Goal: Task Accomplishment & Management: Manage account settings

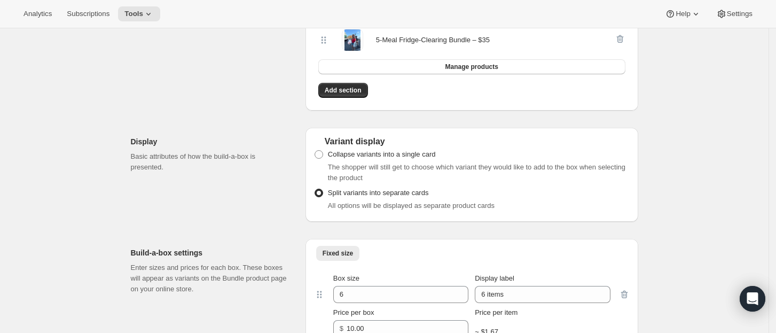
scroll to position [279, 0]
click at [354, 153] on span "Collapse variants into a single card" at bounding box center [382, 155] width 108 height 8
click at [315, 152] on input "Collapse variants into a single card" at bounding box center [315, 151] width 1 height 1
radio input "true"
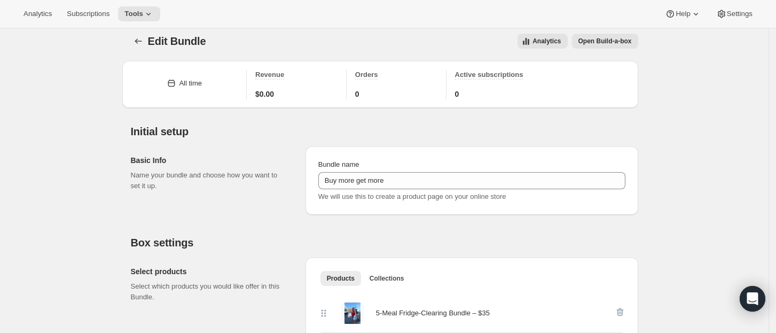
scroll to position [0, 0]
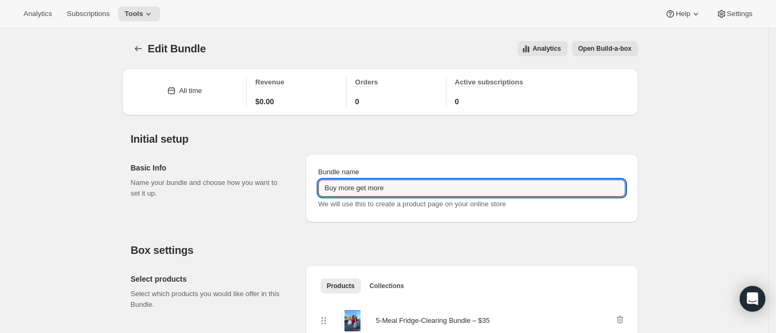
drag, startPoint x: 418, startPoint y: 185, endPoint x: 250, endPoint y: 113, distance: 183.3
click at [243, 204] on div "Basic Info Name your bundle and choose how you want to set it up." at bounding box center [214, 188] width 166 height 68
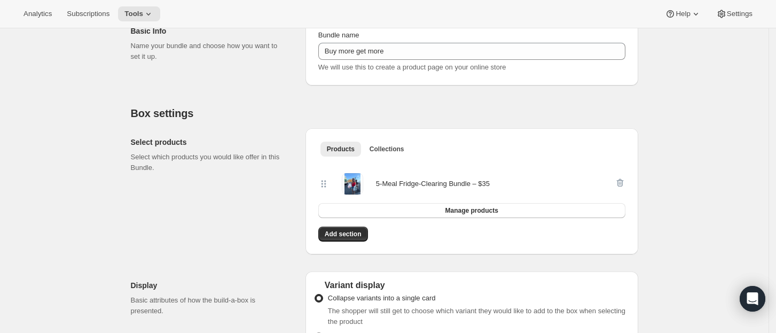
scroll to position [139, 0]
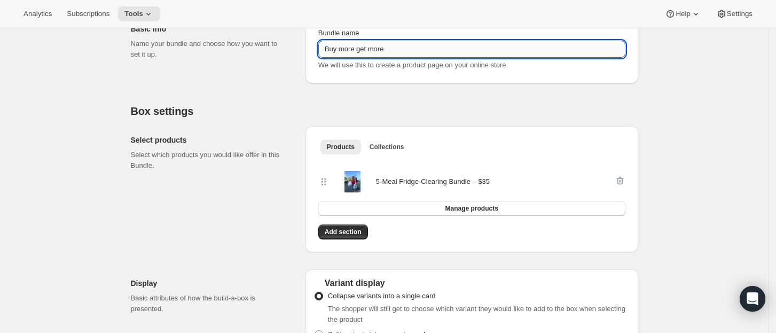
click at [340, 44] on input "Buy more get more" at bounding box center [471, 49] width 307 height 17
click at [295, 82] on div "Basic Info Name your bundle and choose how you want to set it up." at bounding box center [214, 49] width 166 height 68
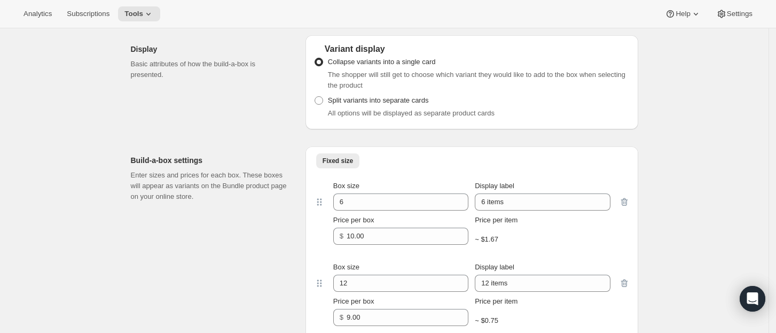
scroll to position [345, 0]
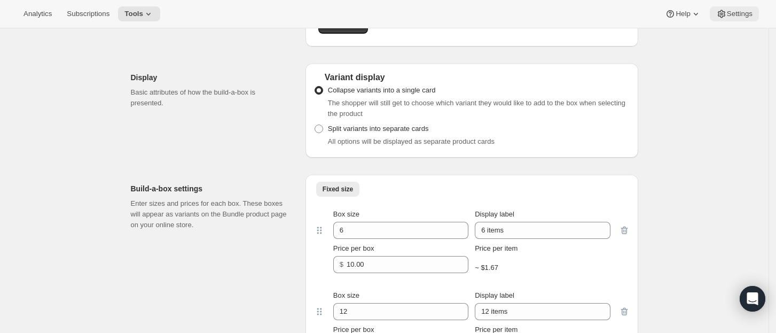
click at [738, 7] on button "Settings" at bounding box center [734, 13] width 49 height 15
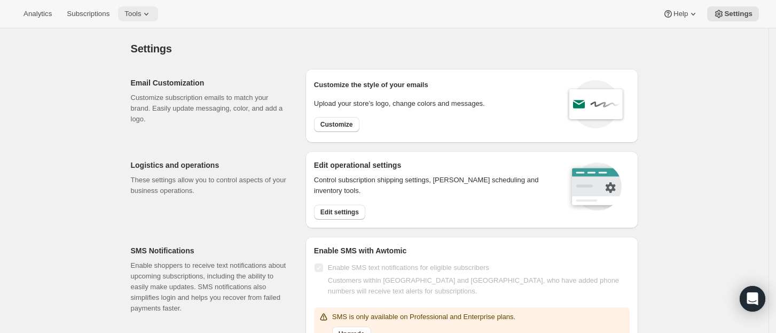
click at [134, 13] on span "Tools" at bounding box center [132, 14] width 17 height 9
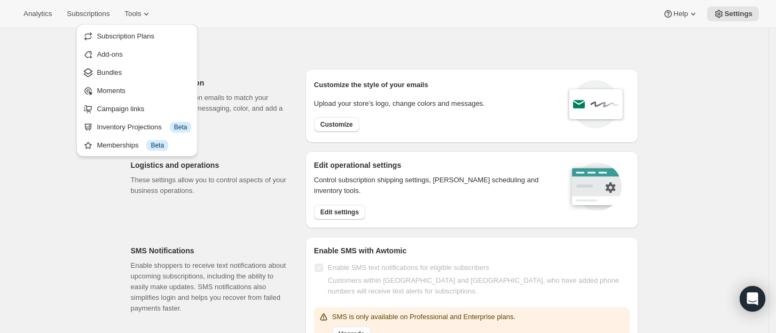
click at [128, 174] on div "Logistics and operations These settings allow you to control aspects of your bu…" at bounding box center [380, 185] width 516 height 85
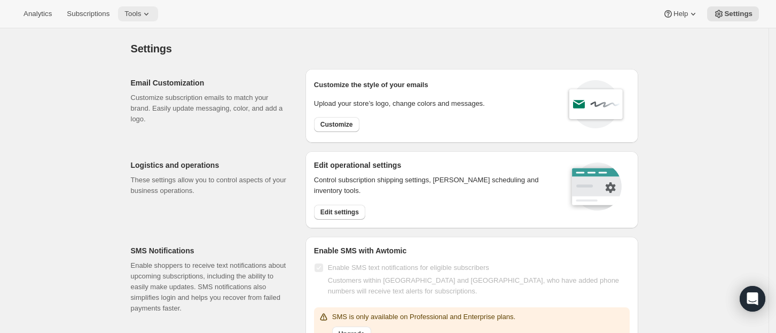
click at [133, 11] on span "Tools" at bounding box center [132, 14] width 17 height 9
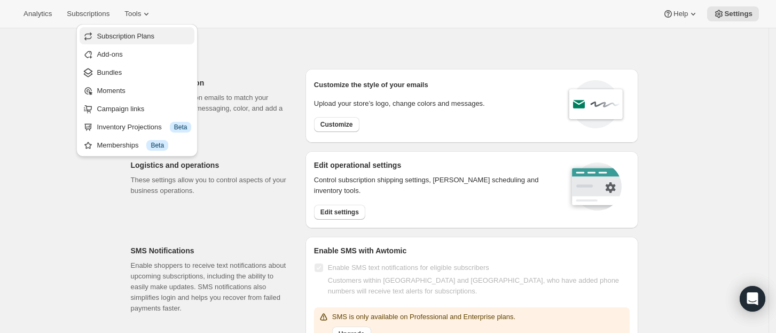
click at [144, 38] on span "Subscription Plans" at bounding box center [126, 36] width 58 height 8
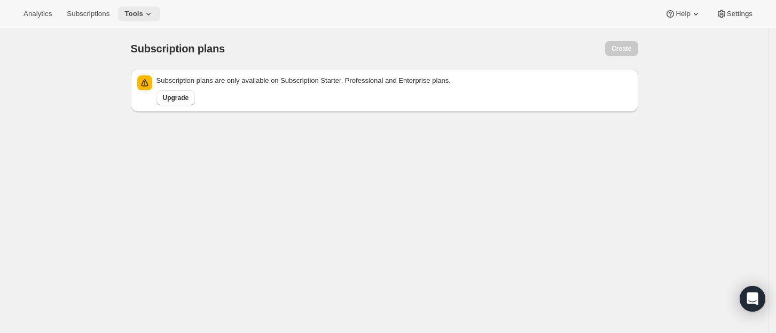
click at [143, 15] on icon at bounding box center [148, 14] width 11 height 11
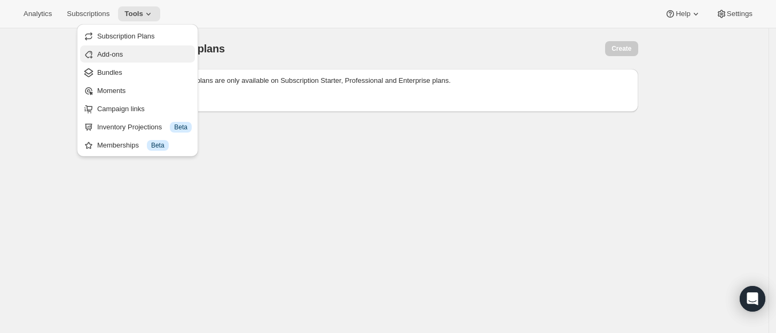
click at [141, 50] on span "Add-ons" at bounding box center [144, 54] width 95 height 11
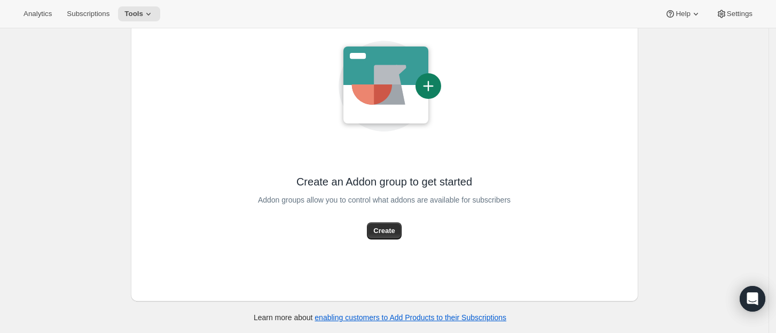
scroll to position [106, 0]
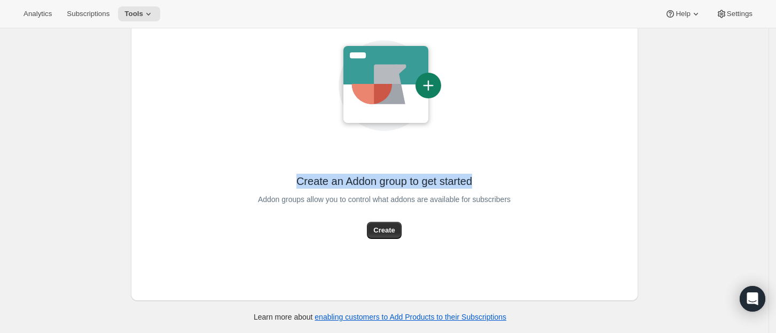
drag, startPoint x: 292, startPoint y: 183, endPoint x: 483, endPoint y: 174, distance: 191.5
click at [483, 174] on div "Create an Addon group to get started" at bounding box center [384, 167] width 253 height 43
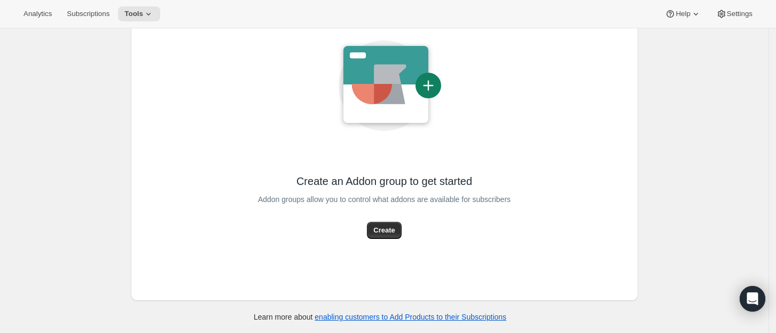
click at [432, 79] on icon at bounding box center [429, 86] width 26 height 26
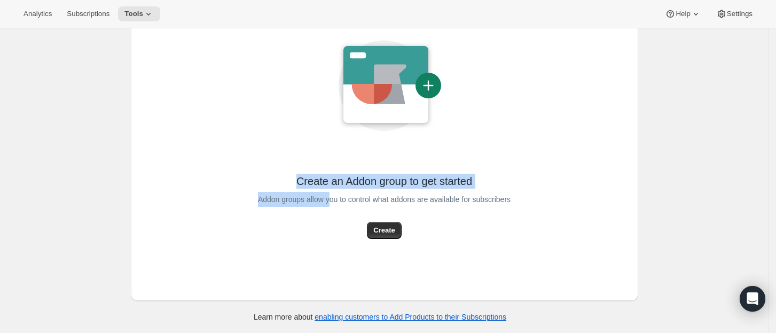
drag, startPoint x: 287, startPoint y: 163, endPoint x: 360, endPoint y: 208, distance: 85.7
click at [360, 208] on div "Create an Addon group to get started Addon groups allow you to control what add…" at bounding box center [384, 132] width 253 height 214
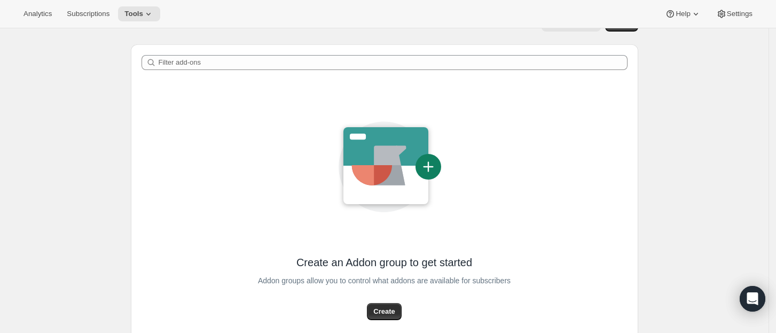
click at [205, 111] on div "Create an Addon group to get started Addon groups allow you to control what add…" at bounding box center [385, 231] width 508 height 301
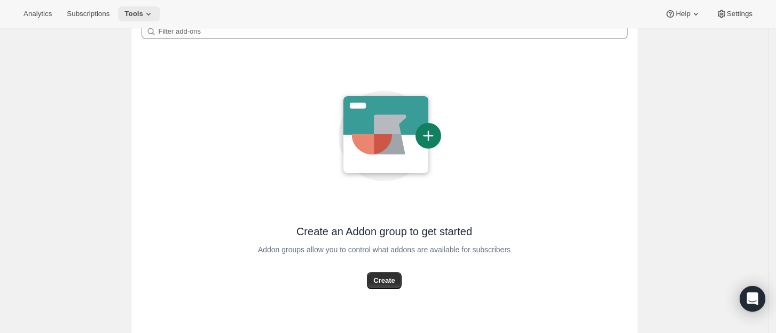
click at [131, 11] on span "Tools" at bounding box center [133, 14] width 19 height 9
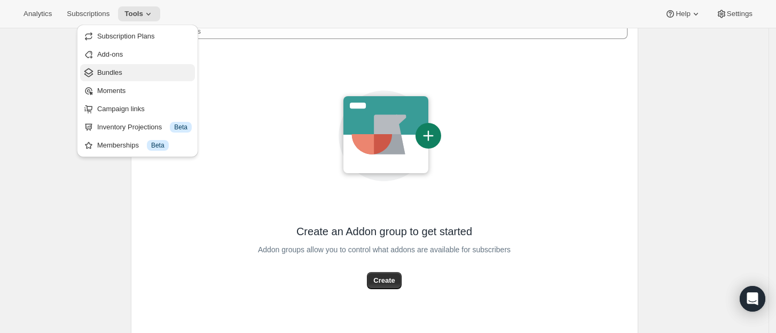
click at [129, 73] on span "Bundles" at bounding box center [144, 72] width 95 height 11
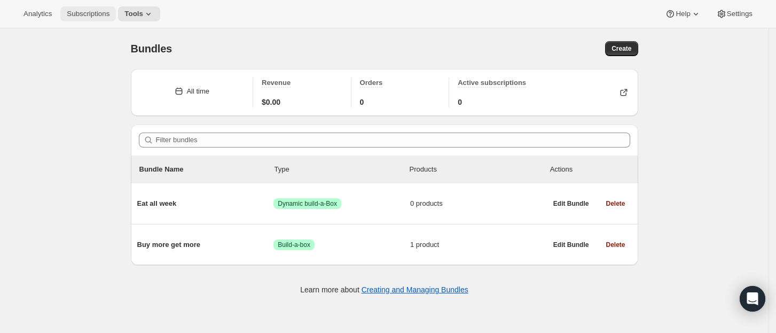
click at [84, 10] on span "Subscriptions" at bounding box center [88, 14] width 43 height 9
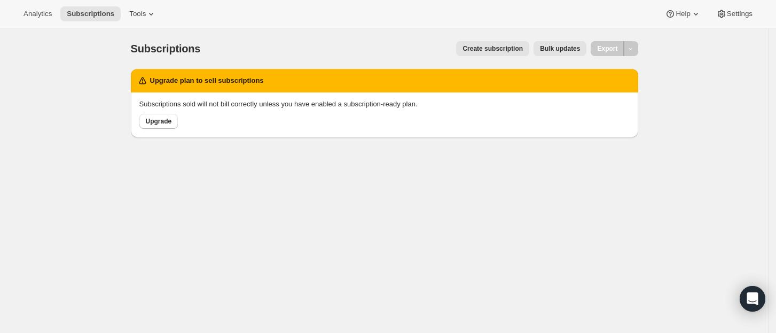
click at [25, 6] on div "Analytics Subscriptions Tools Help Settings" at bounding box center [388, 14] width 776 height 28
